Goal: Transaction & Acquisition: Download file/media

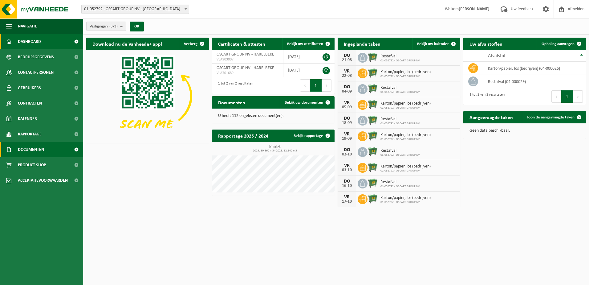
click at [30, 147] on span "Documenten" at bounding box center [31, 149] width 26 height 15
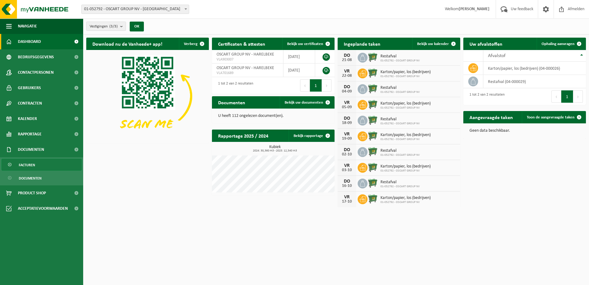
click at [37, 162] on link "Facturen" at bounding box center [42, 165] width 80 height 12
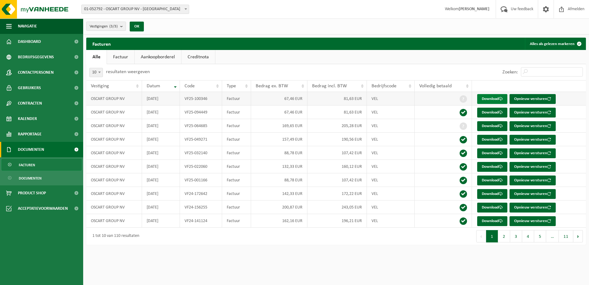
click at [496, 99] on link "Download" at bounding box center [492, 99] width 30 height 10
click at [484, 96] on link "Download" at bounding box center [492, 99] width 30 height 10
click at [485, 127] on link "Download" at bounding box center [492, 126] width 30 height 10
click at [33, 123] on span "Kalender" at bounding box center [27, 118] width 19 height 15
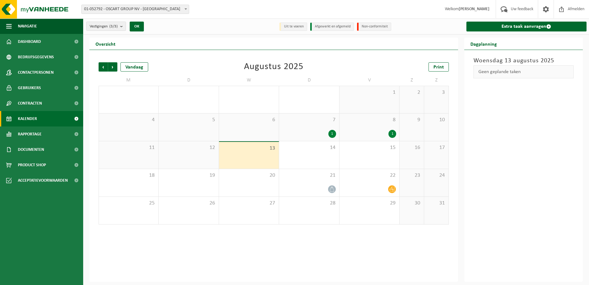
click at [299, 26] on li "Uit te voeren" at bounding box center [293, 26] width 28 height 8
click at [114, 66] on span "Volgende" at bounding box center [112, 66] width 9 height 9
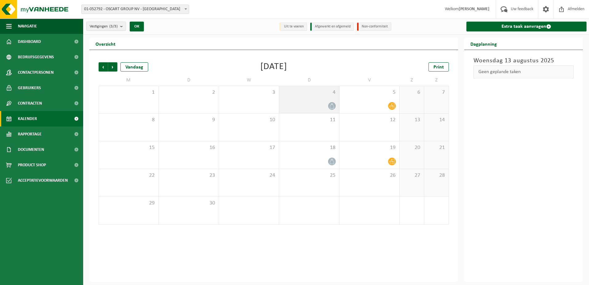
click at [323, 100] on div "4" at bounding box center [309, 99] width 60 height 27
